Goal: Find specific page/section: Find specific page/section

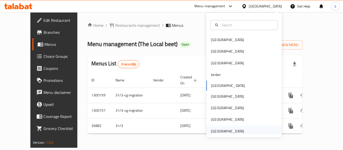
click at [219, 131] on div "[GEOGRAPHIC_DATA]" at bounding box center [227, 132] width 33 height 6
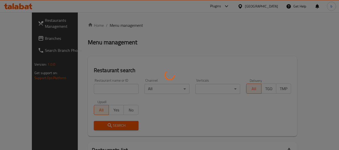
click at [21, 40] on div at bounding box center [169, 75] width 339 height 150
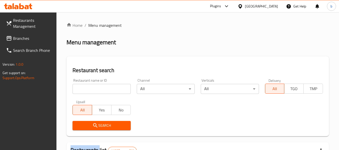
click at [21, 39] on span "Branches" at bounding box center [33, 38] width 40 height 6
